Goal: Information Seeking & Learning: Learn about a topic

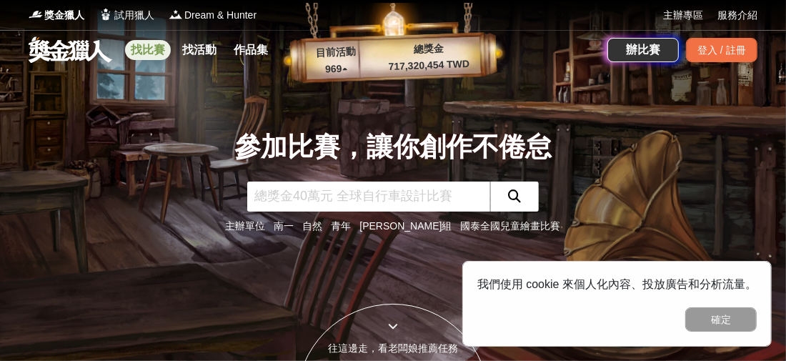
click at [153, 47] on link "找比賽" at bounding box center [148, 50] width 46 height 20
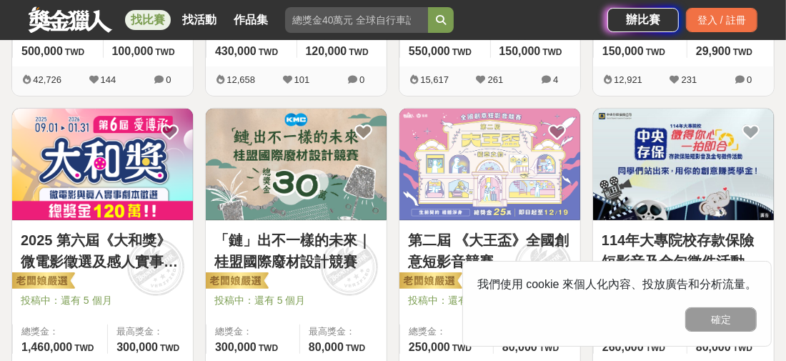
scroll to position [571, 0]
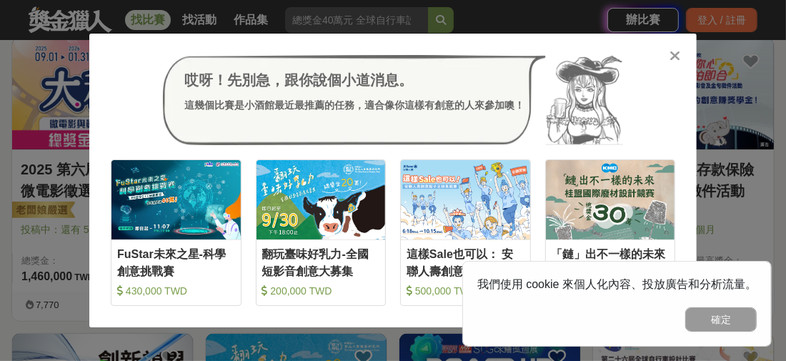
click at [677, 56] on icon at bounding box center [675, 56] width 11 height 14
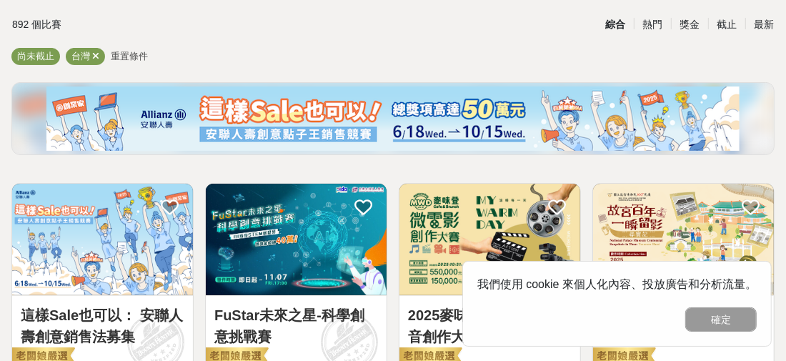
scroll to position [0, 0]
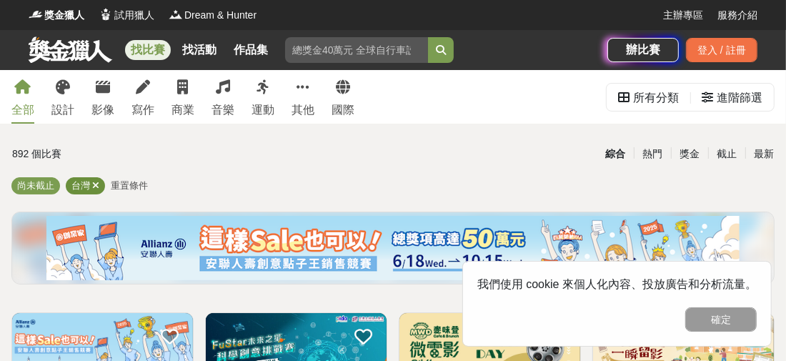
click at [94, 183] on icon at bounding box center [95, 185] width 7 height 9
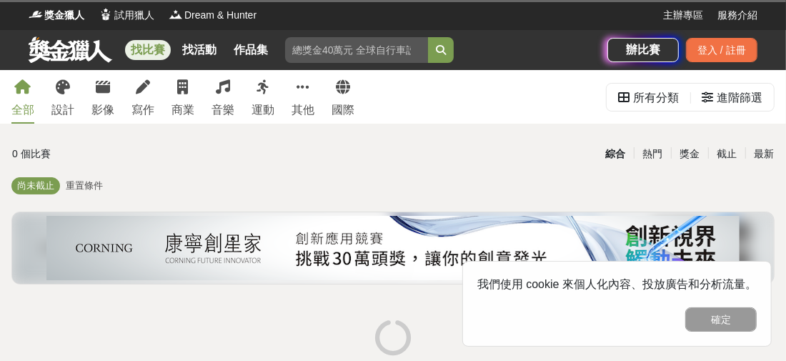
click at [90, 187] on span "重置條件" at bounding box center [84, 185] width 37 height 11
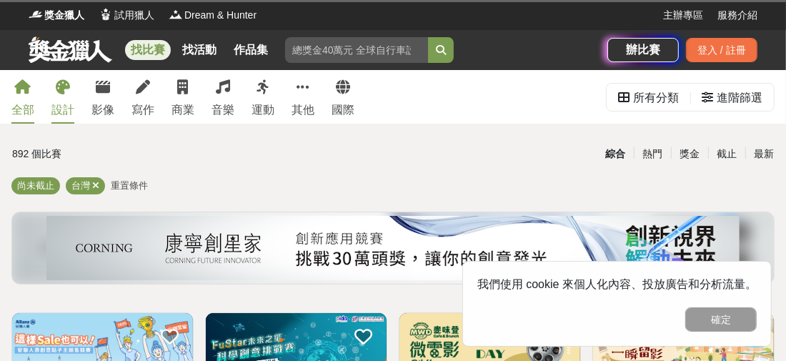
click at [65, 94] on icon at bounding box center [63, 87] width 14 height 14
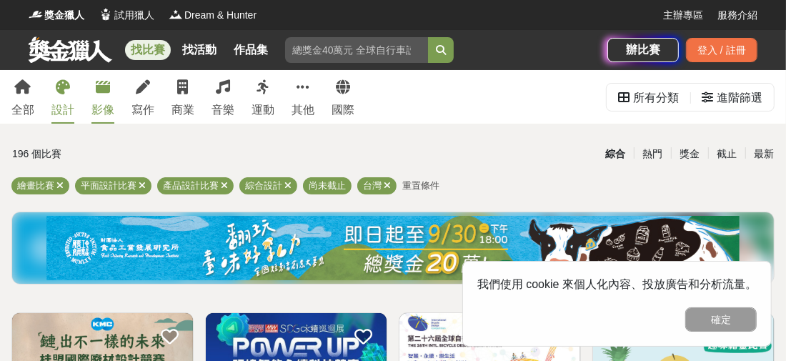
click at [93, 93] on link "影像" at bounding box center [102, 97] width 23 height 54
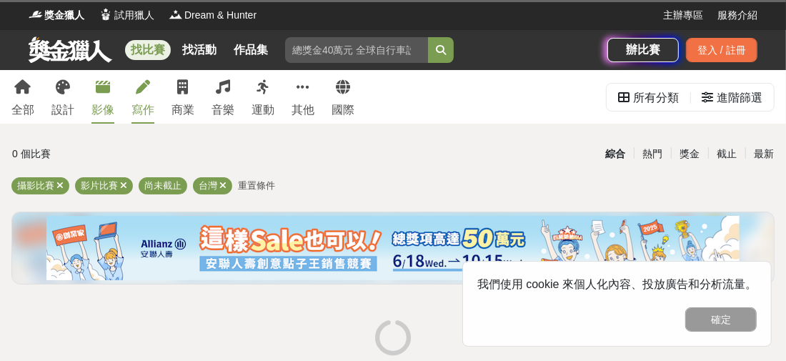
click at [141, 102] on div "寫作" at bounding box center [142, 109] width 23 height 17
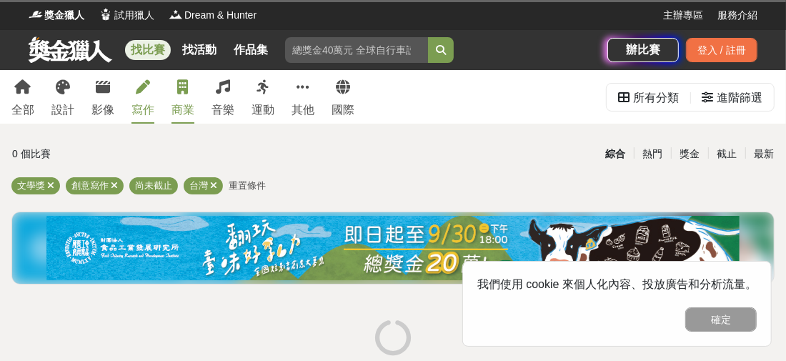
click at [180, 103] on div "商業" at bounding box center [182, 109] width 23 height 17
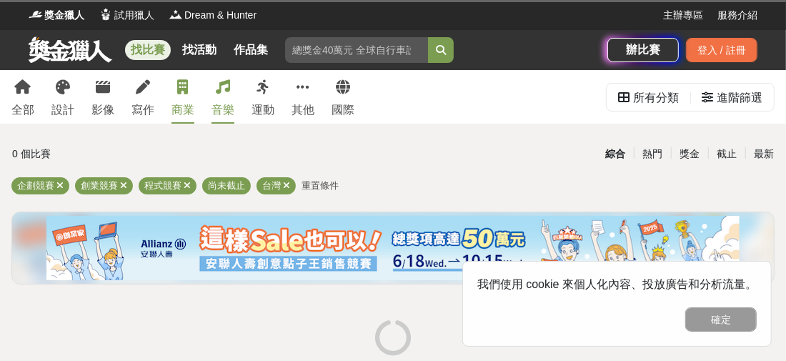
click at [232, 100] on link "音樂" at bounding box center [222, 97] width 23 height 54
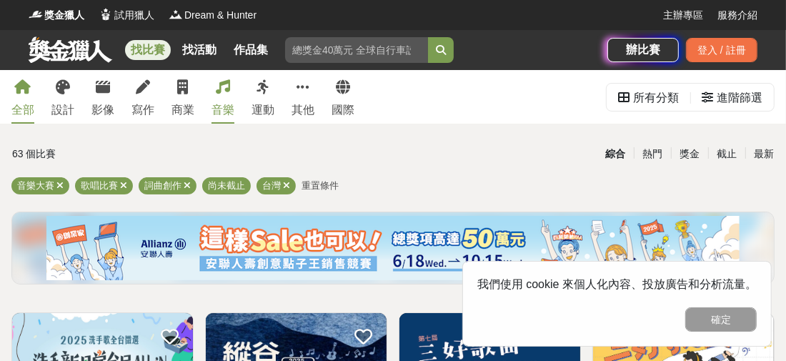
click at [31, 91] on link "全部" at bounding box center [22, 97] width 23 height 54
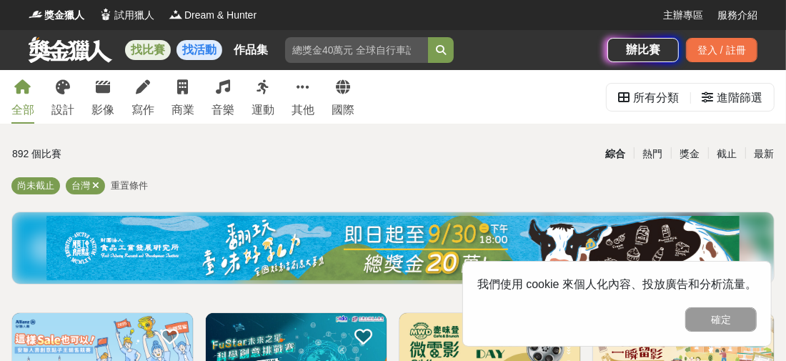
click at [193, 48] on link "找活動" at bounding box center [199, 50] width 46 height 20
